Goal: Book appointment/travel/reservation

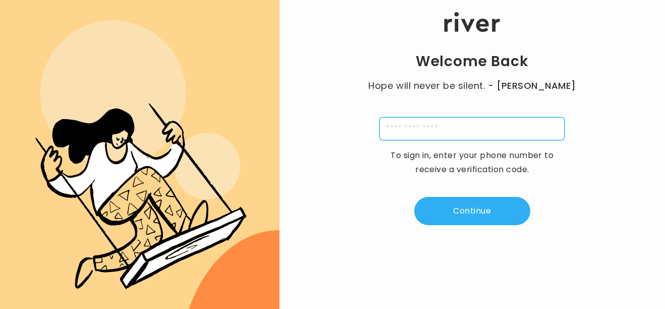
click at [413, 130] on input "tel" at bounding box center [472, 128] width 185 height 23
type input "*"
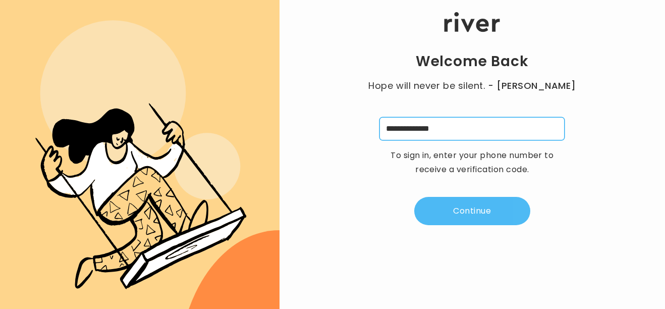
type input "**********"
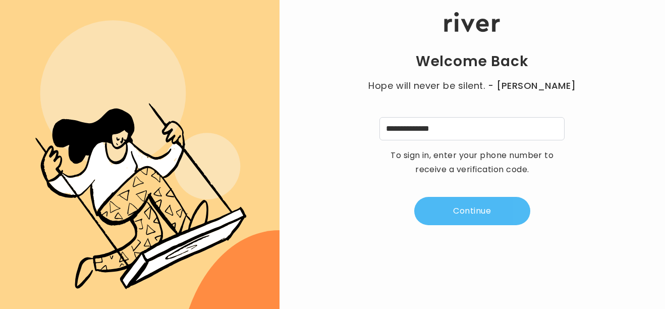
click at [454, 211] on button "Continue" at bounding box center [473, 211] width 116 height 28
type input "*"
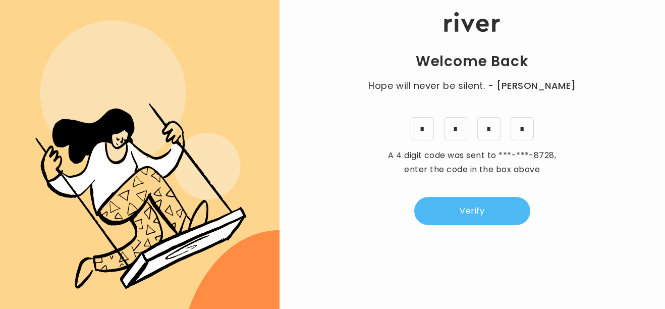
click at [471, 203] on button "Verify" at bounding box center [473, 211] width 116 height 28
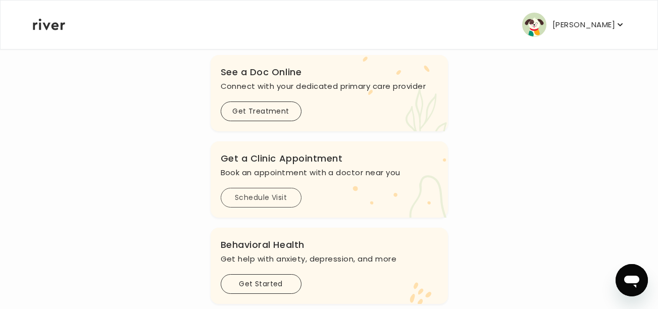
scroll to position [161, 0]
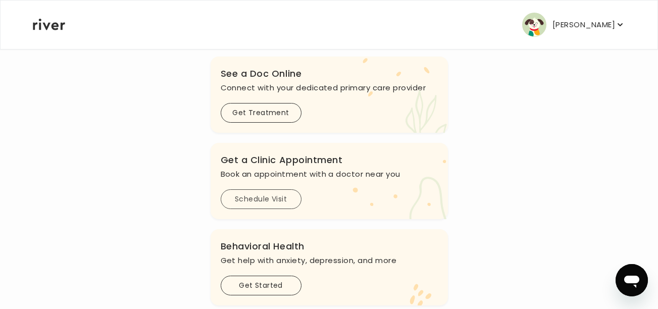
click at [282, 199] on button "Schedule Visit" at bounding box center [261, 199] width 81 height 20
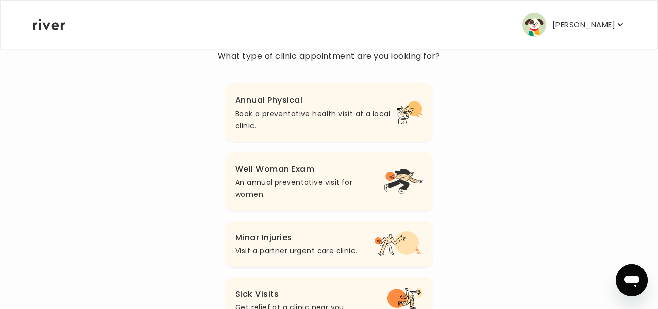
scroll to position [101, 0]
click at [311, 170] on h3 "Well Woman Exam" at bounding box center [309, 169] width 148 height 14
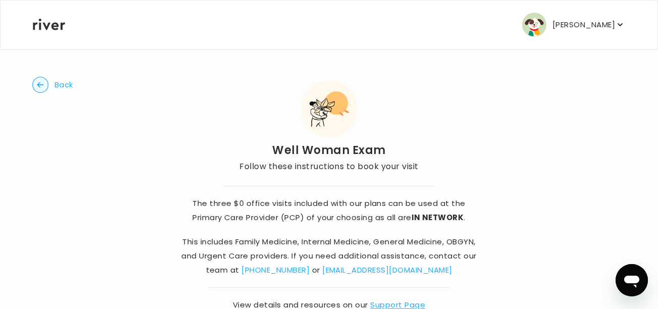
scroll to position [31, 0]
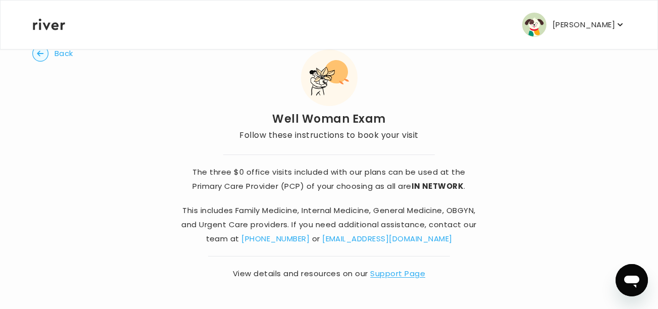
click at [389, 277] on link "Support Page" at bounding box center [397, 273] width 55 height 11
